Goal: Transaction & Acquisition: Download file/media

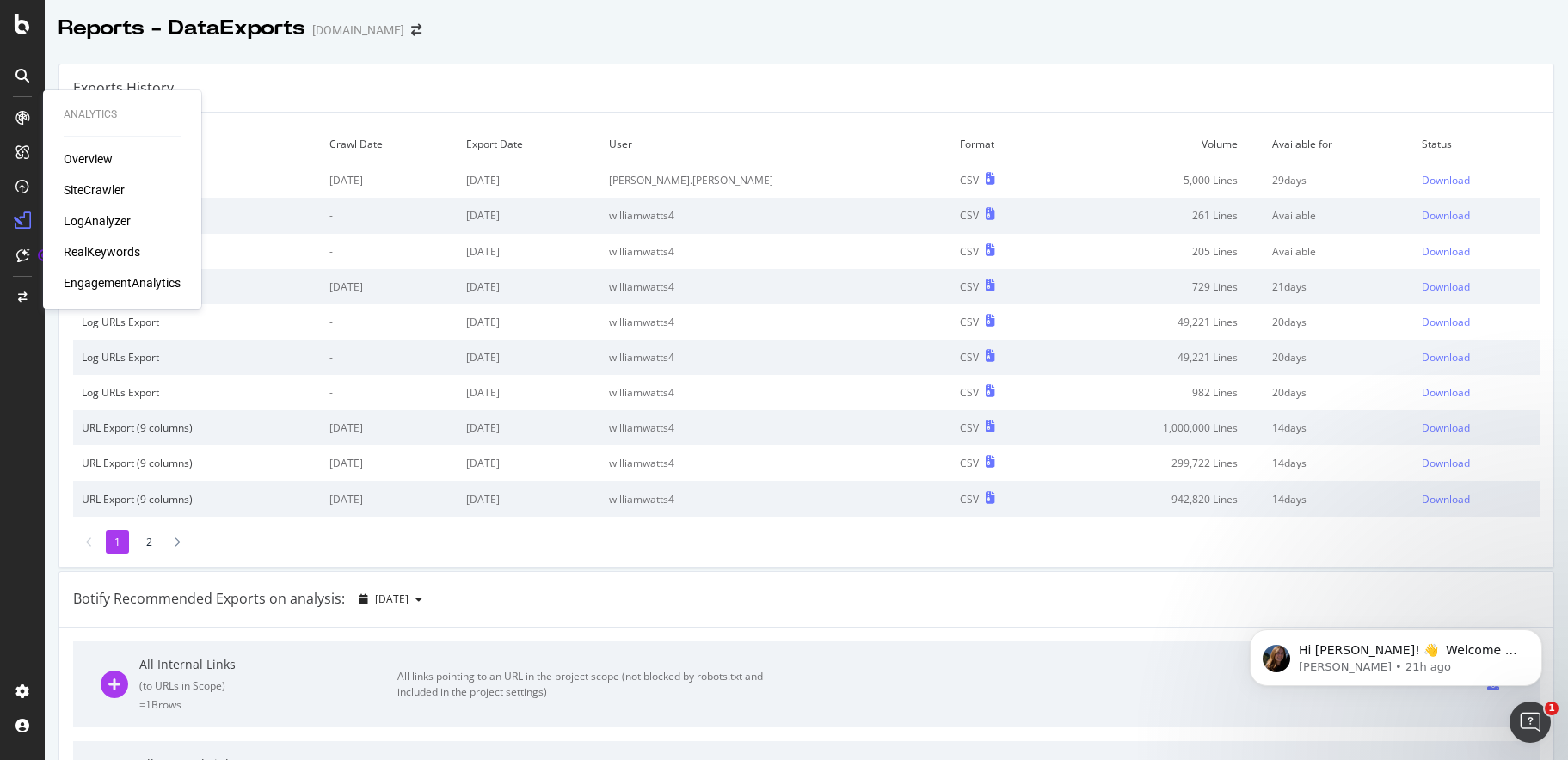
click at [103, 191] on div "SiteCrawler" at bounding box center [94, 189] width 61 height 18
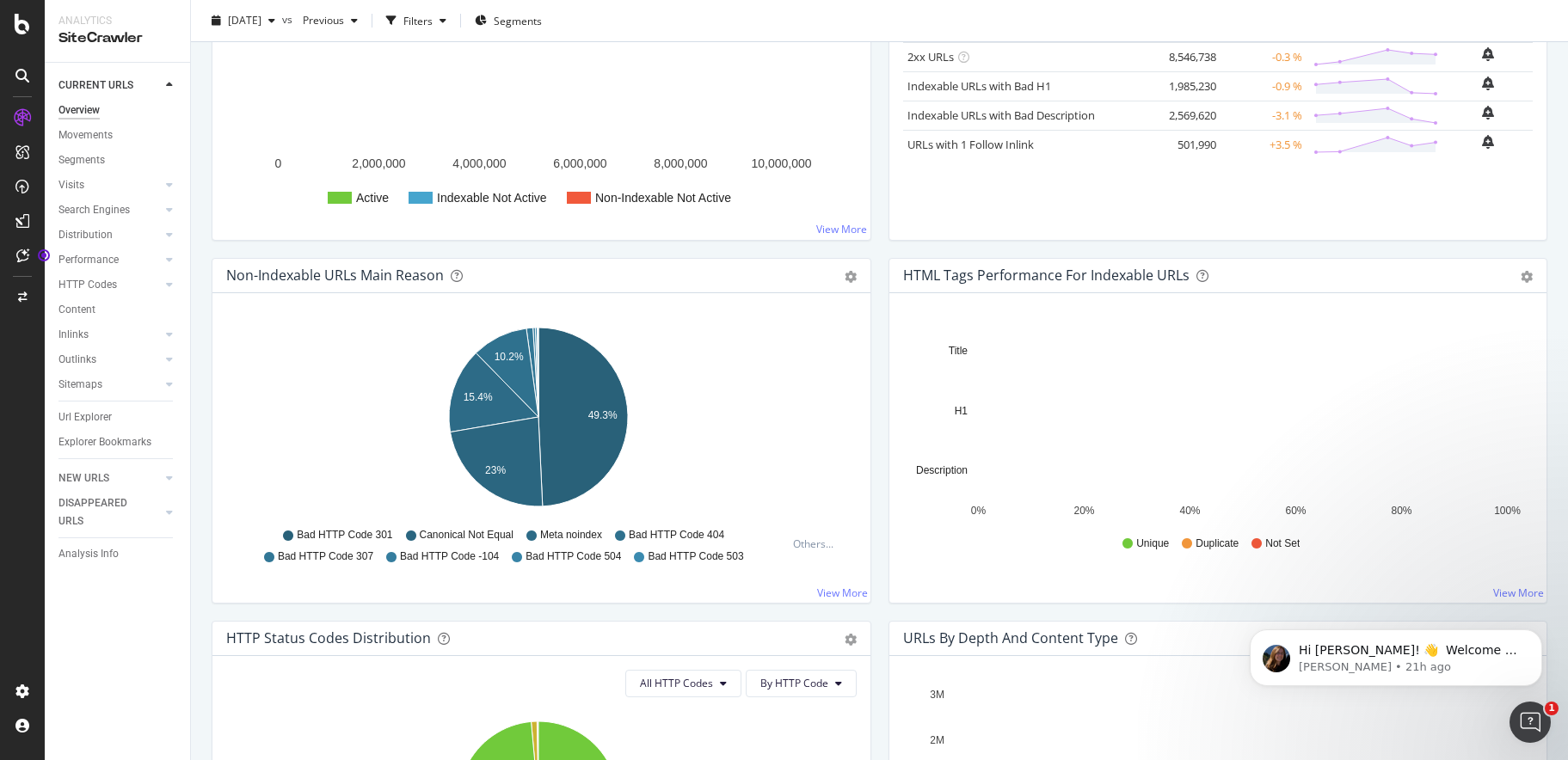
scroll to position [387, 0]
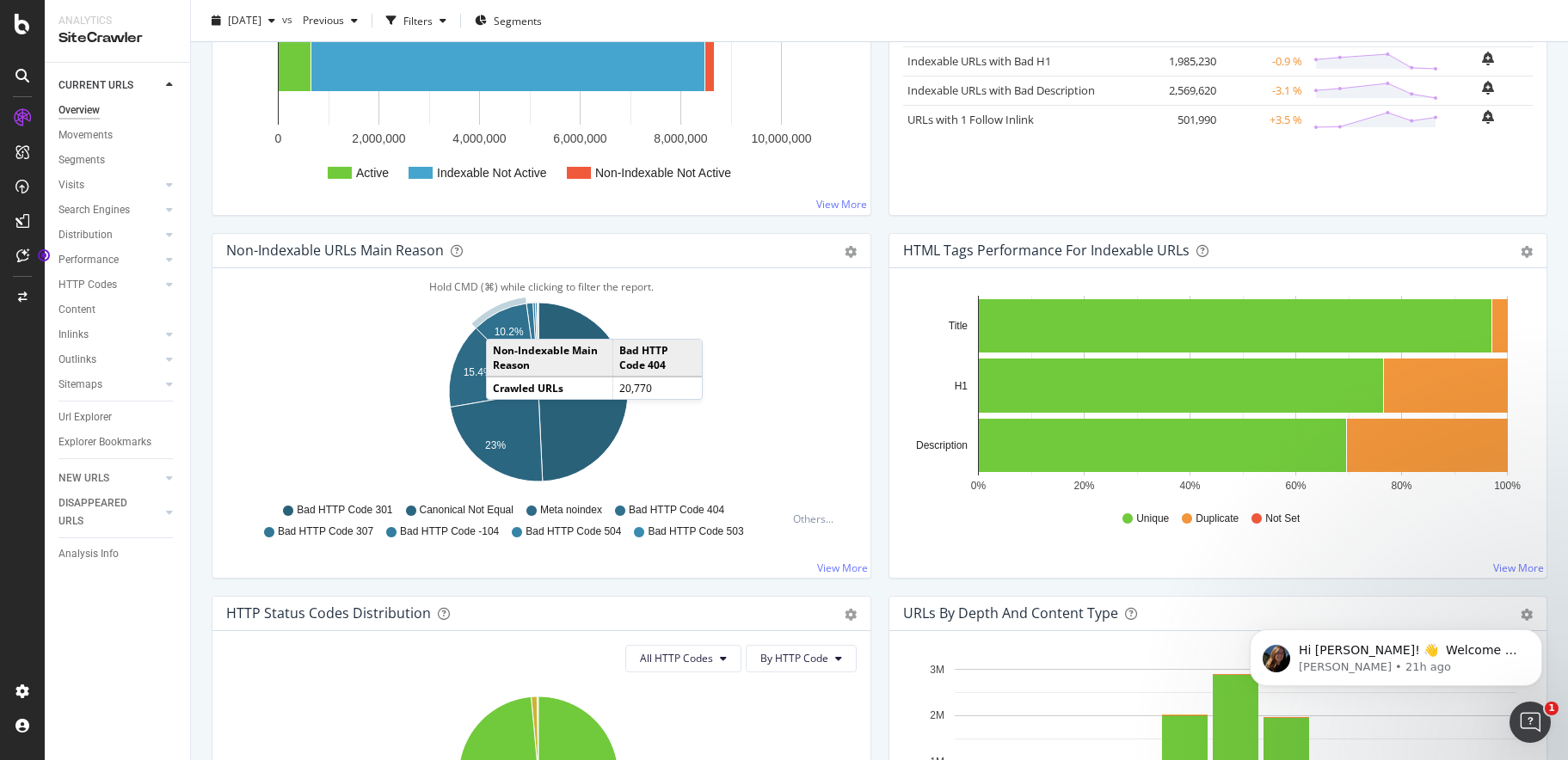
click at [504, 321] on icon "A chart." at bounding box center [507, 348] width 63 height 89
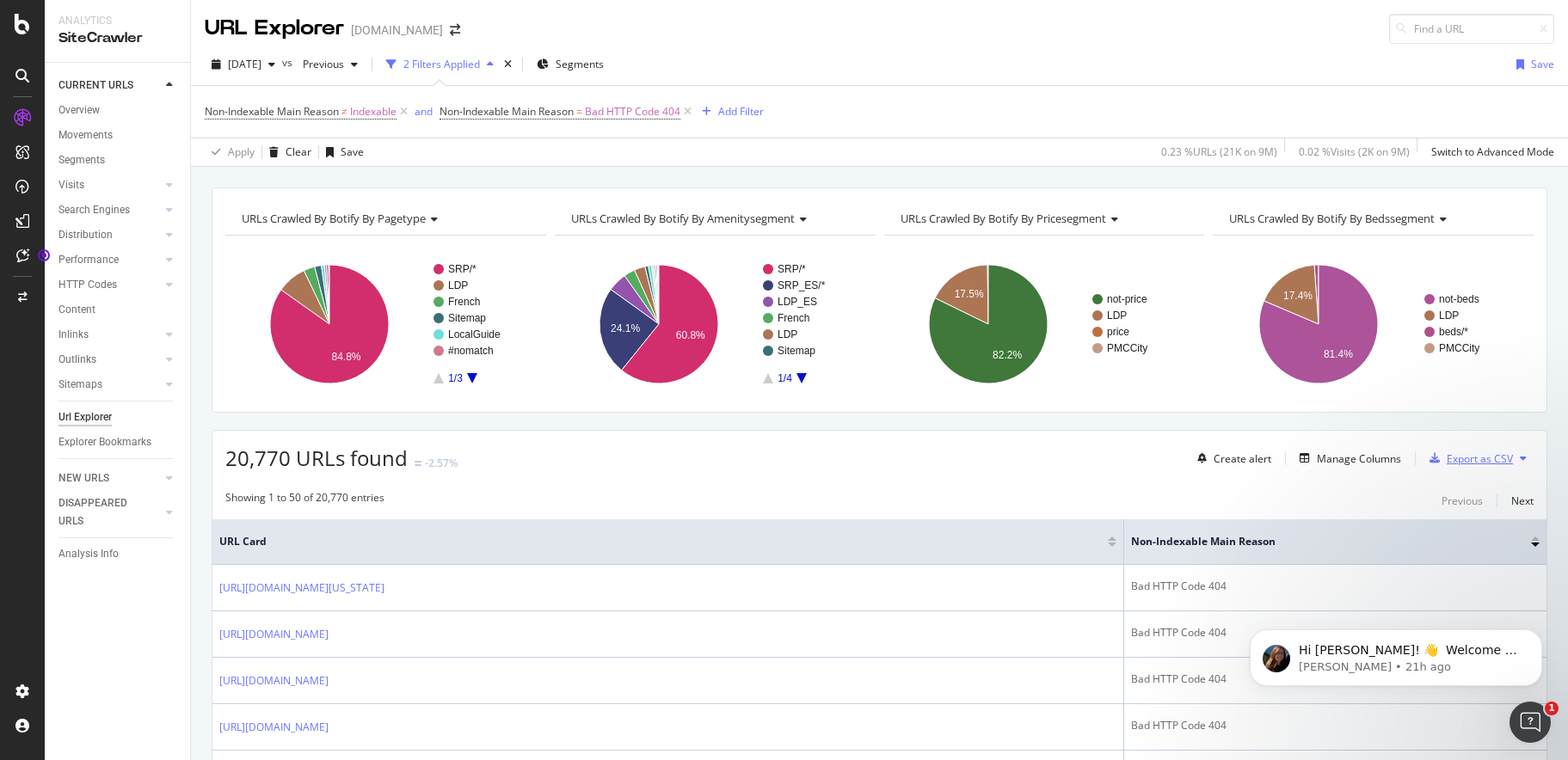
click at [1465, 464] on div "Export as CSV" at bounding box center [1480, 459] width 67 height 15
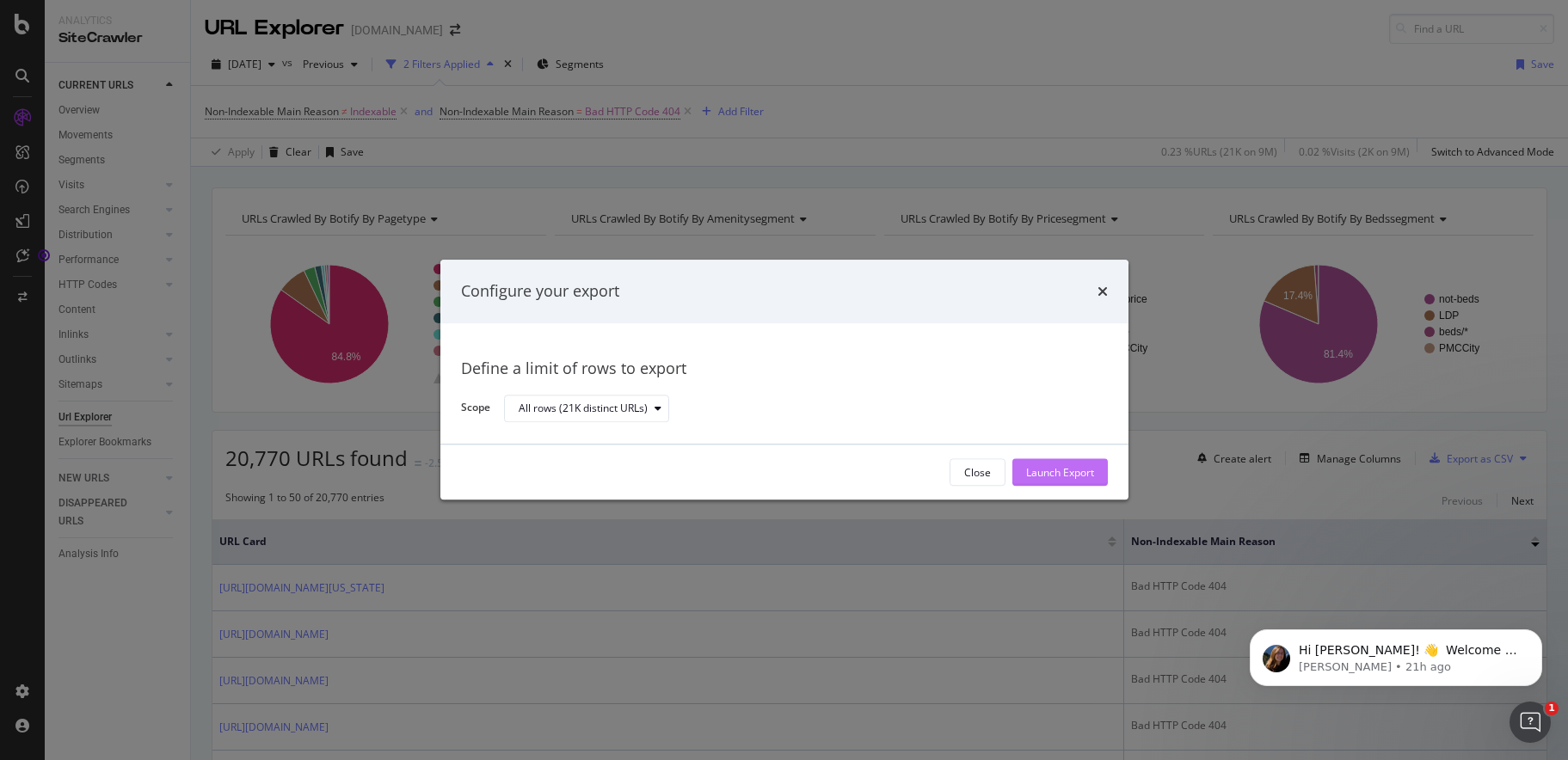
click at [1049, 471] on div "Launch Export" at bounding box center [1061, 473] width 68 height 15
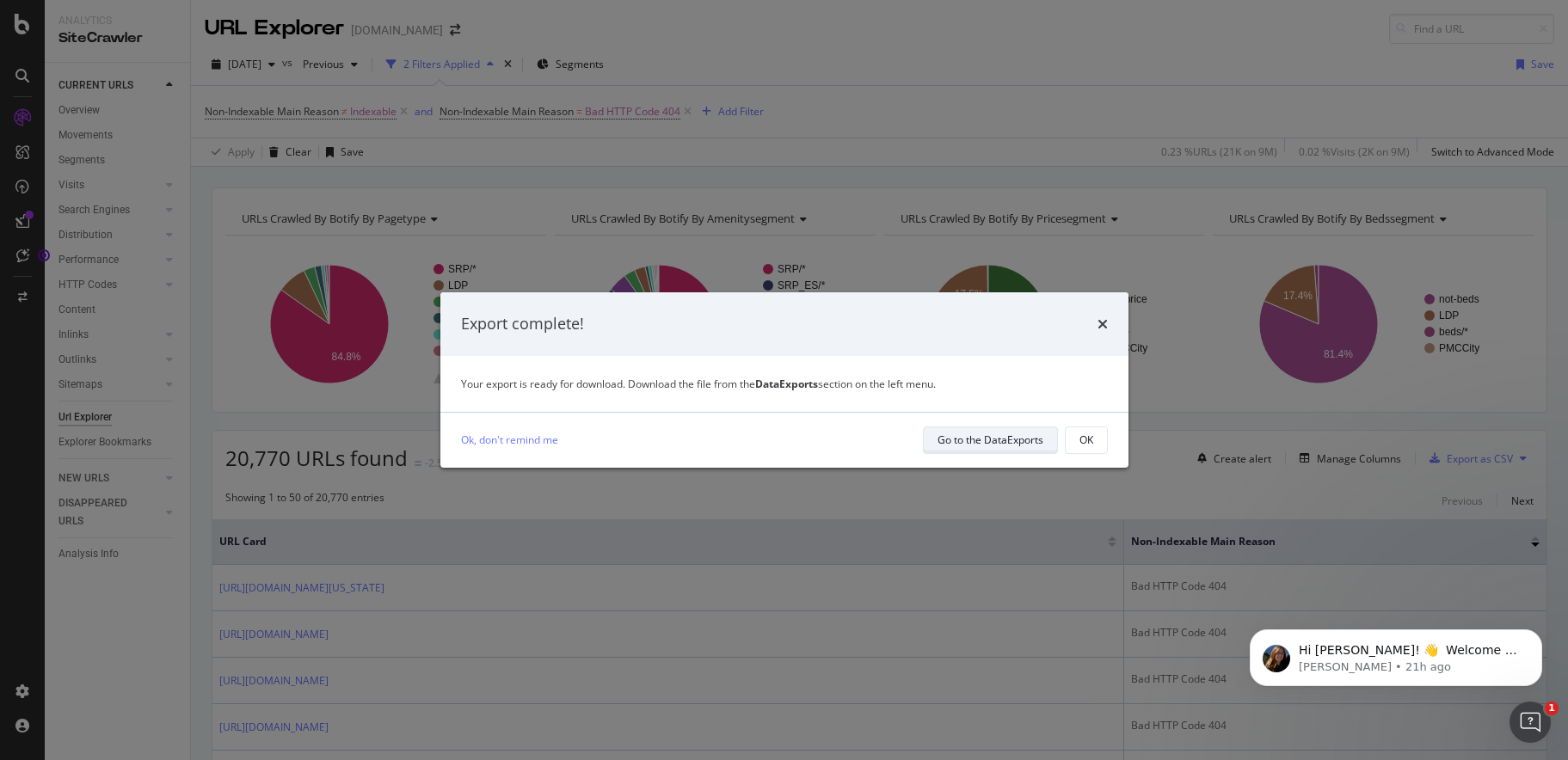
click at [978, 441] on div "Go to the DataExports" at bounding box center [991, 440] width 106 height 15
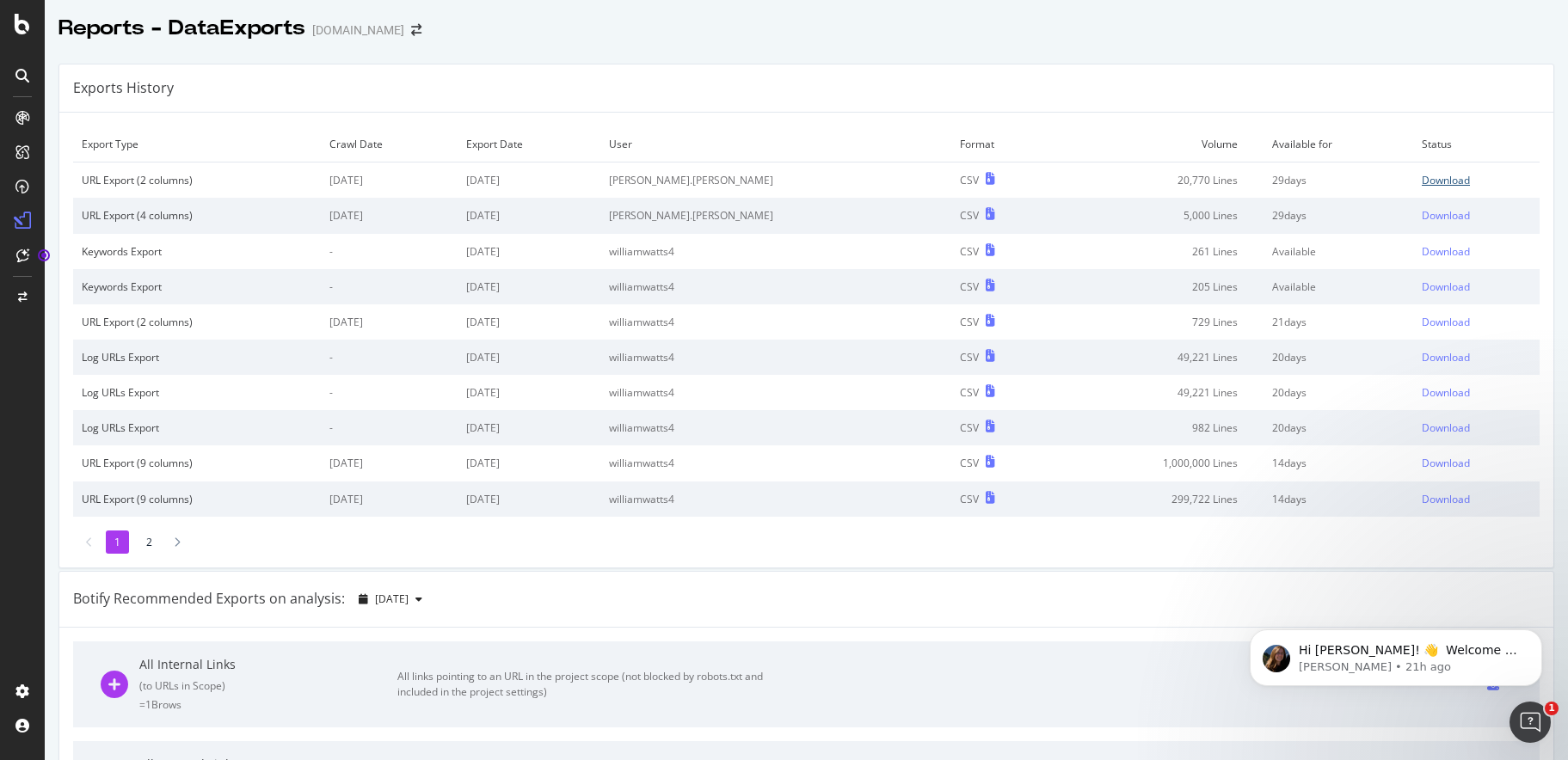
click at [1422, 180] on div "Download" at bounding box center [1446, 180] width 48 height 15
